Goal: Task Accomplishment & Management: Use online tool/utility

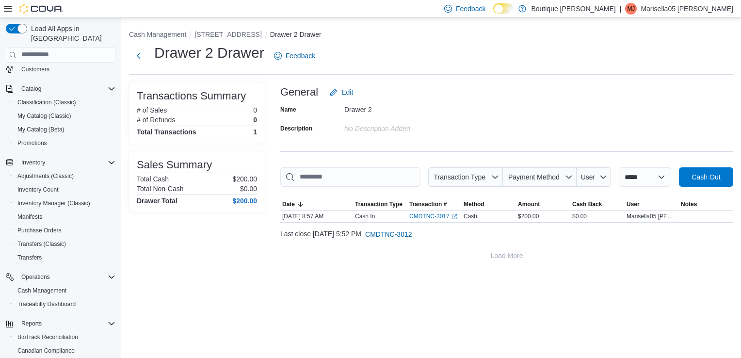
scroll to position [119, 0]
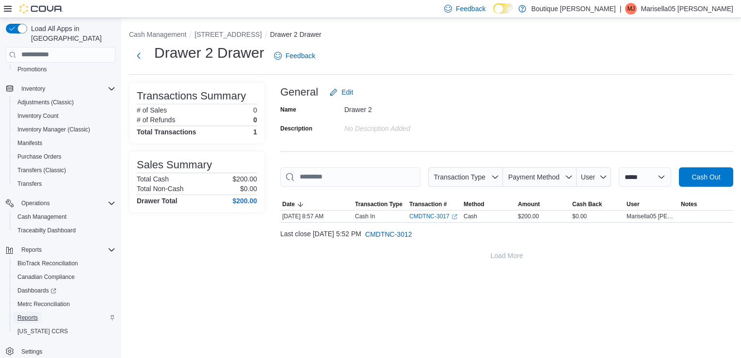
click at [24, 313] on span "Reports" at bounding box center [27, 318] width 20 height 12
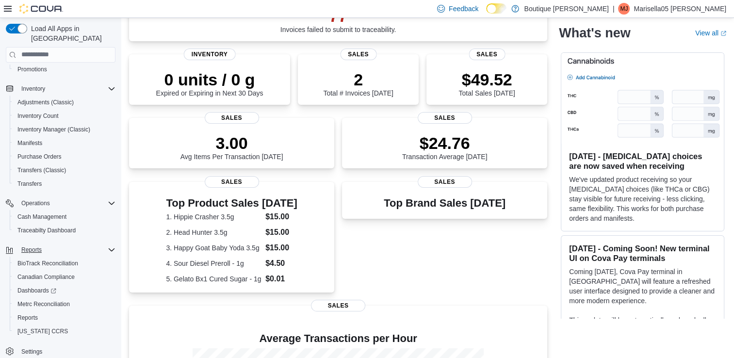
scroll to position [145, 0]
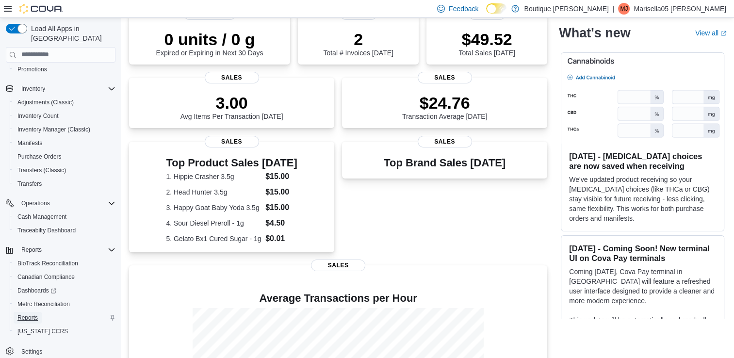
click at [23, 314] on span "Reports" at bounding box center [27, 318] width 20 height 8
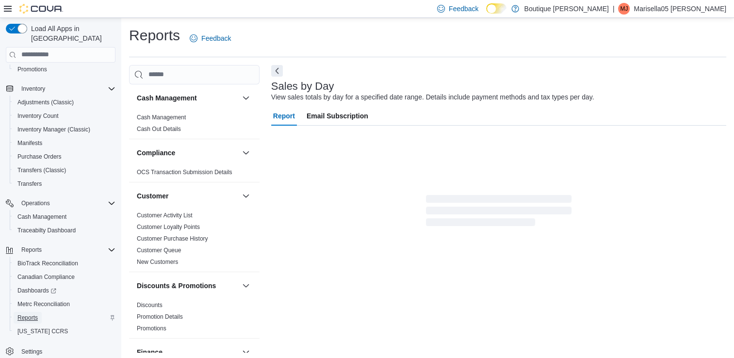
scroll to position [2, 0]
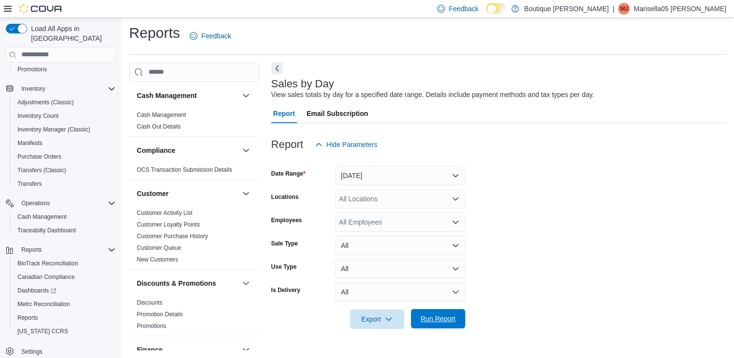
click at [454, 315] on span "Run Report" at bounding box center [437, 319] width 35 height 10
click at [428, 306] on div at bounding box center [500, 306] width 458 height 8
click at [428, 309] on div "Export Run Report" at bounding box center [368, 318] width 194 height 19
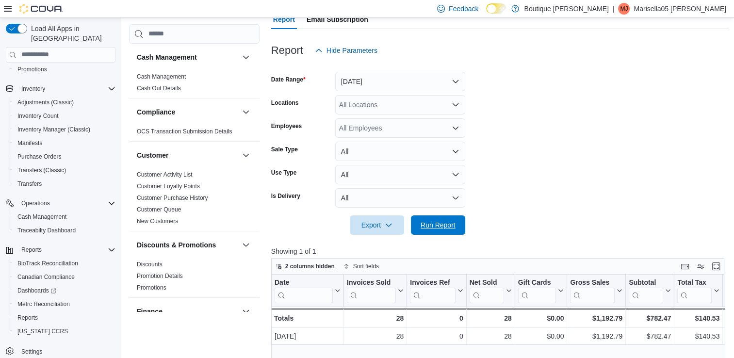
scroll to position [145, 0]
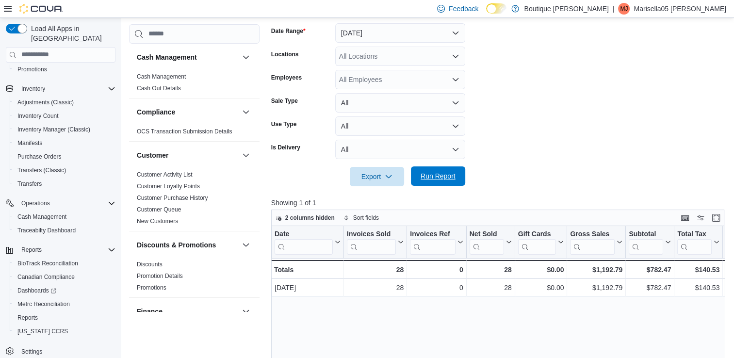
click at [438, 172] on span "Run Report" at bounding box center [437, 176] width 35 height 10
click at [400, 243] on icon at bounding box center [400, 242] width 8 height 6
click at [392, 268] on span "Hide column" at bounding box center [380, 268] width 32 height 8
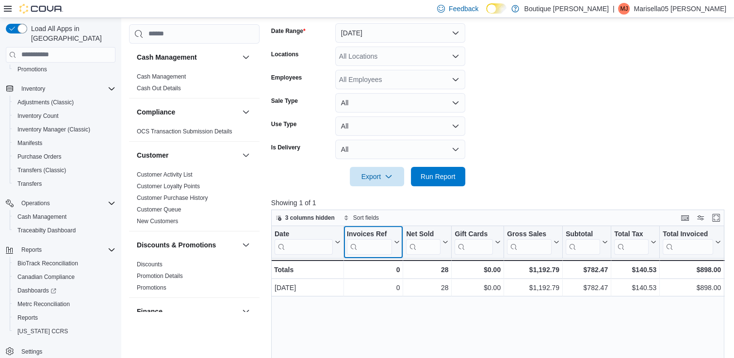
click at [398, 243] on icon at bounding box center [396, 242] width 8 height 6
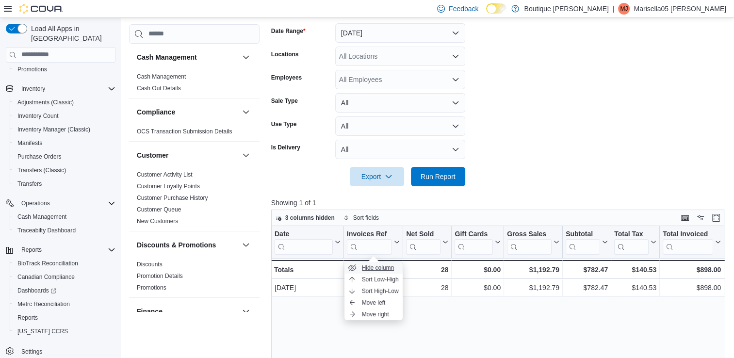
click at [392, 269] on span "Hide column" at bounding box center [378, 268] width 32 height 8
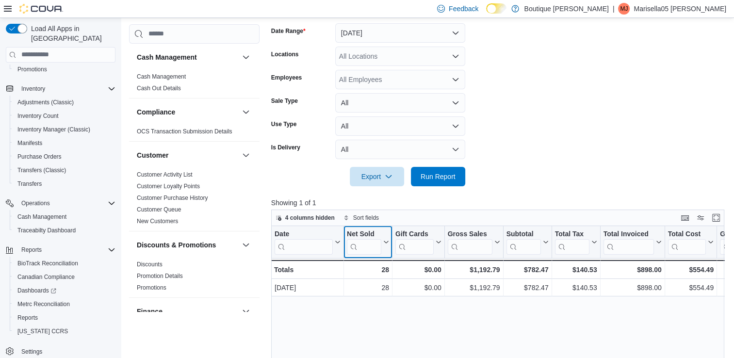
click at [385, 239] on icon at bounding box center [385, 242] width 8 height 6
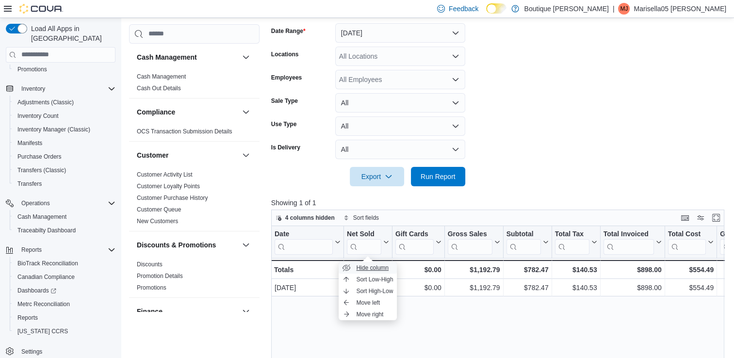
click at [382, 267] on span "Hide column" at bounding box center [372, 268] width 32 height 8
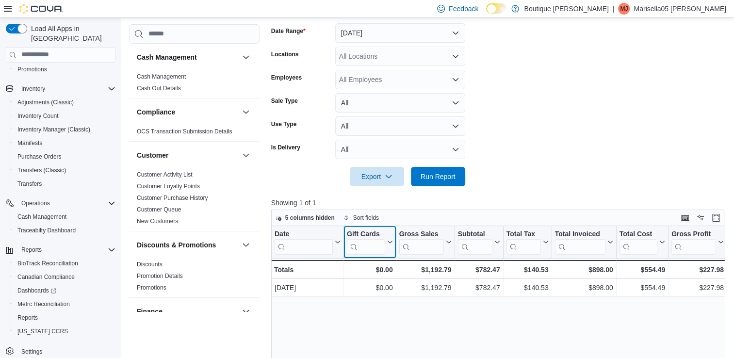
click at [389, 242] on icon at bounding box center [389, 242] width 4 height 2
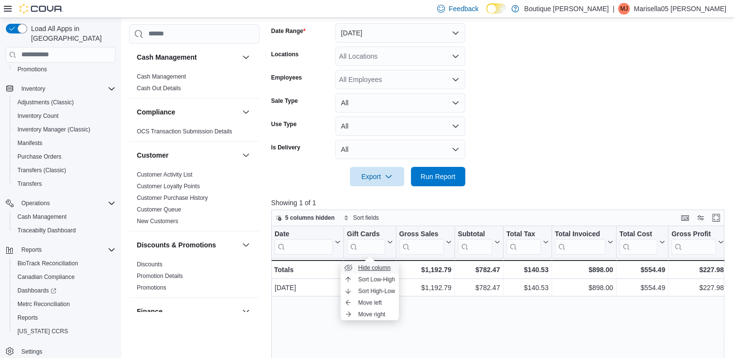
click at [388, 266] on span "Hide column" at bounding box center [374, 268] width 32 height 8
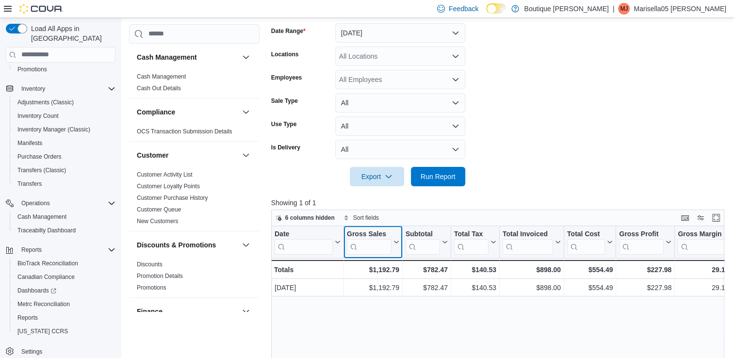
click at [397, 241] on icon at bounding box center [396, 242] width 4 height 2
click at [389, 267] on span "Hide column" at bounding box center [377, 268] width 32 height 8
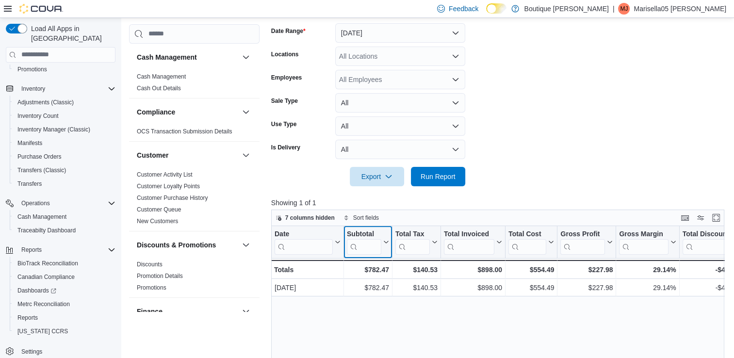
click at [387, 247] on button "Subtotal" at bounding box center [368, 241] width 42 height 25
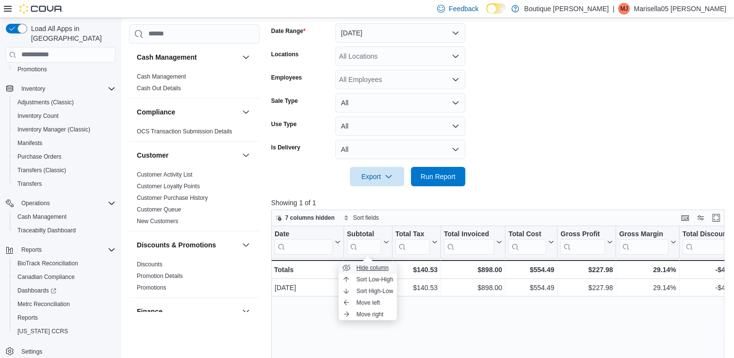
click at [382, 270] on span "Hide column" at bounding box center [372, 268] width 32 height 8
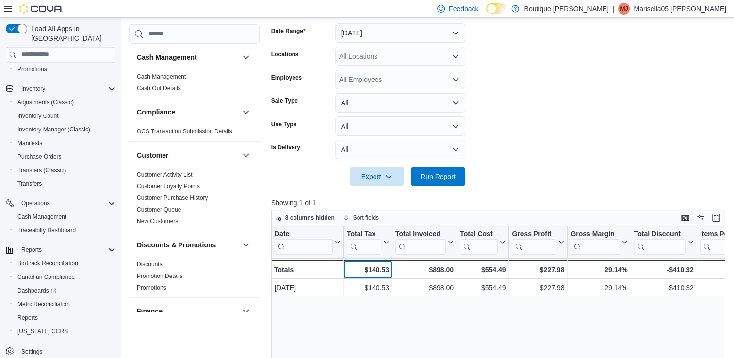
click at [380, 267] on div "$140.53" at bounding box center [368, 270] width 42 height 12
copy div "140.53"
click at [438, 270] on div "$898.00" at bounding box center [424, 270] width 58 height 12
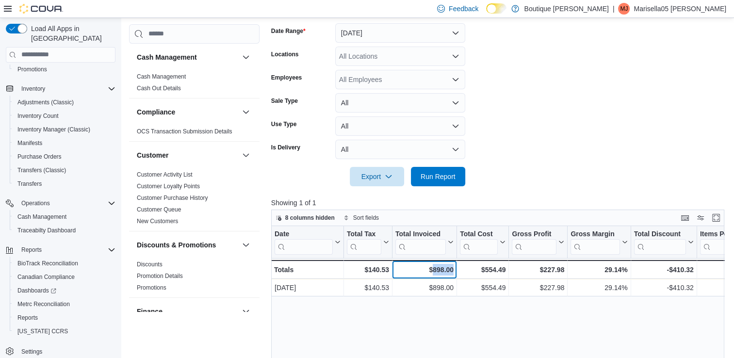
copy div "898.00"
